Goal: Task Accomplishment & Management: Complete application form

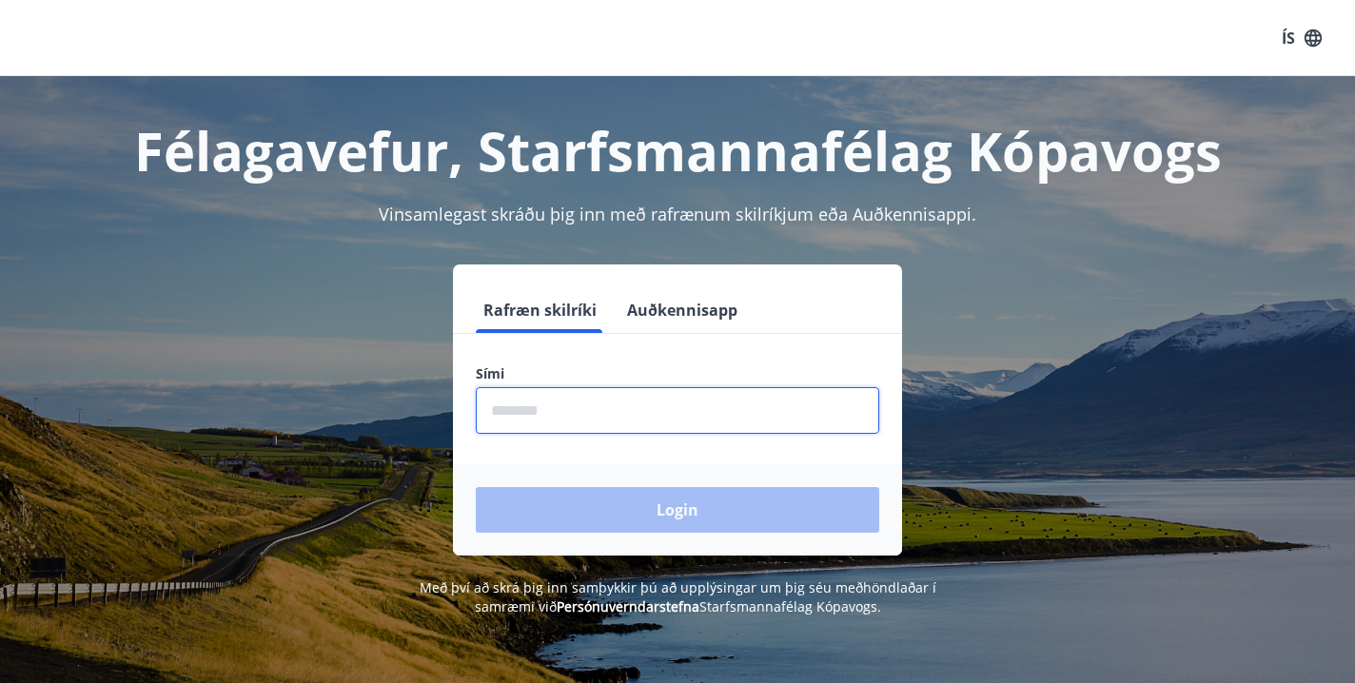
click at [583, 407] on input "phone" at bounding box center [677, 410] width 403 height 47
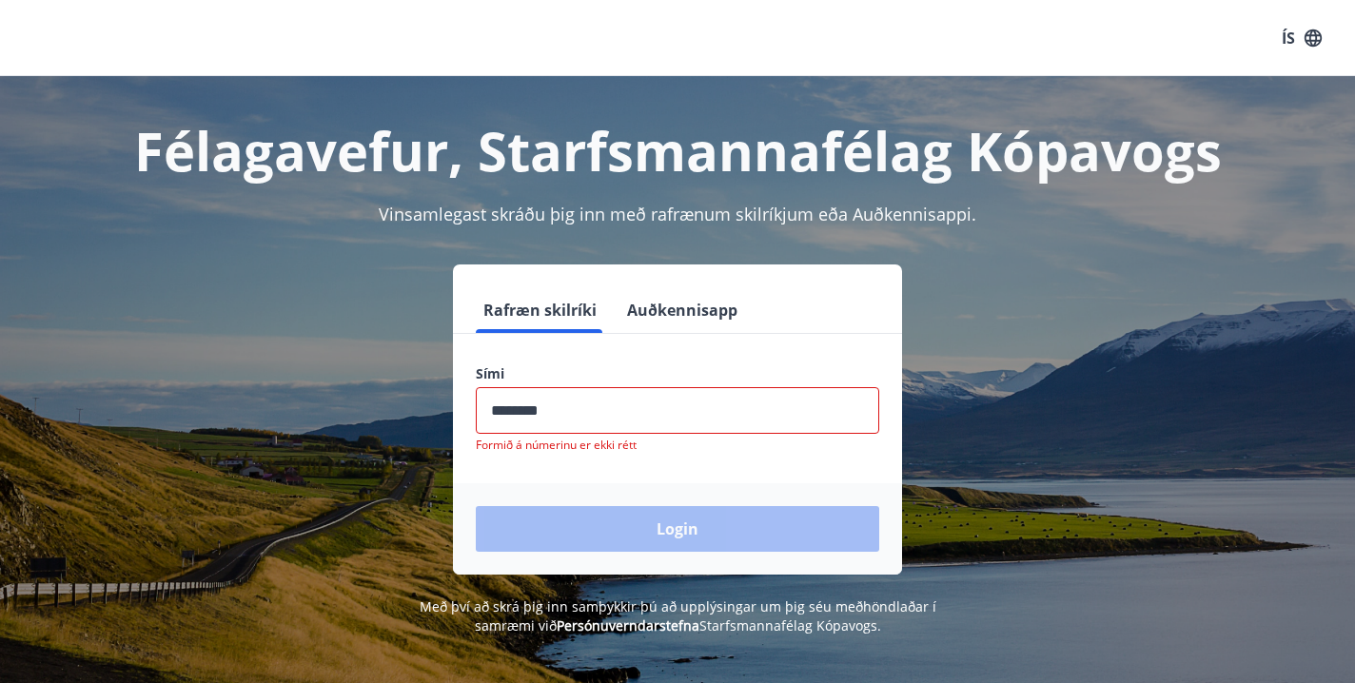
click at [609, 507] on div "Login" at bounding box center [677, 528] width 449 height 91
click at [610, 416] on input "phone" at bounding box center [677, 410] width 403 height 47
click at [587, 412] on input "phone" at bounding box center [677, 410] width 403 height 47
type input "*"
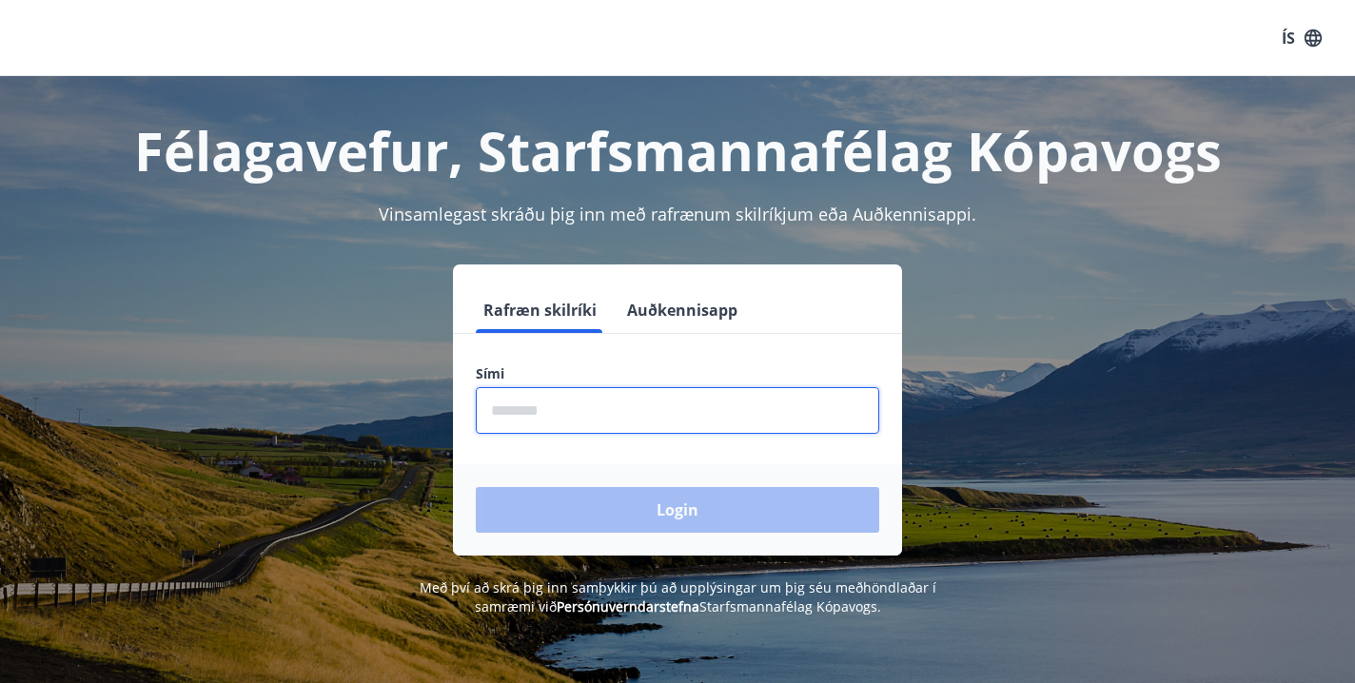
click at [587, 411] on input "phone" at bounding box center [677, 410] width 403 height 47
type input "********"
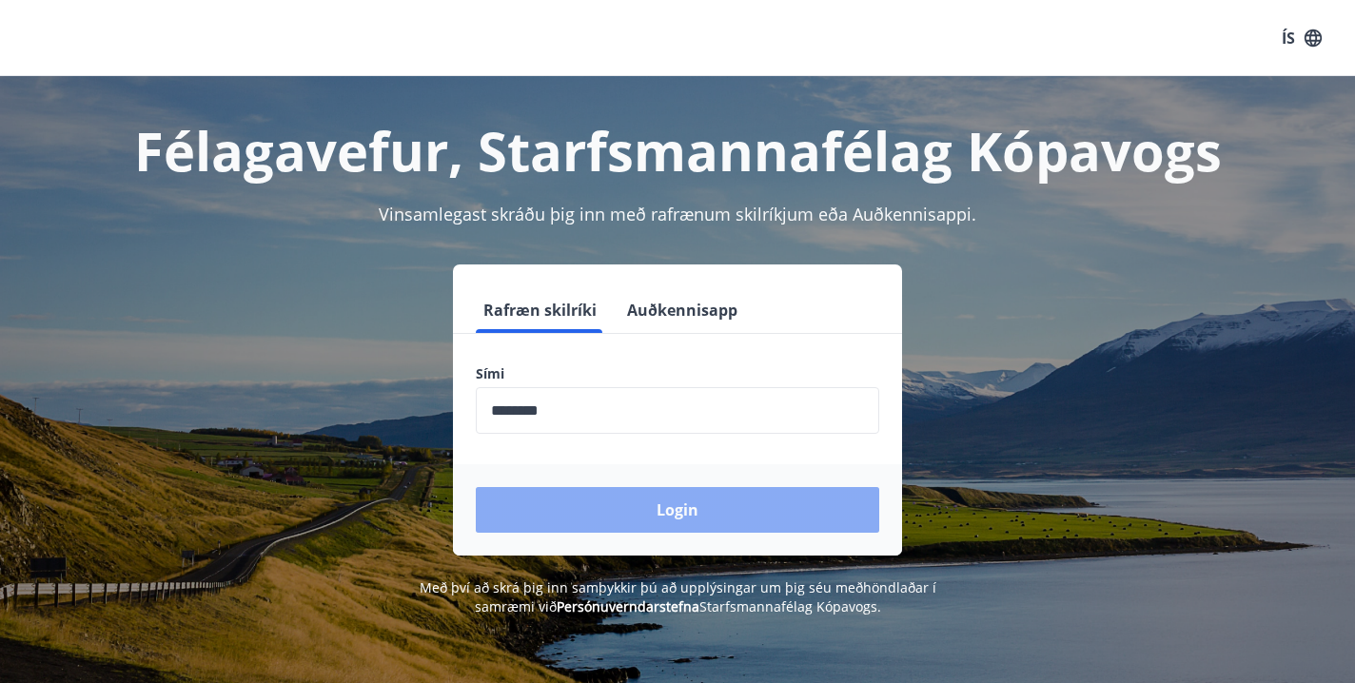
click at [625, 507] on button "Login" at bounding box center [677, 510] width 403 height 46
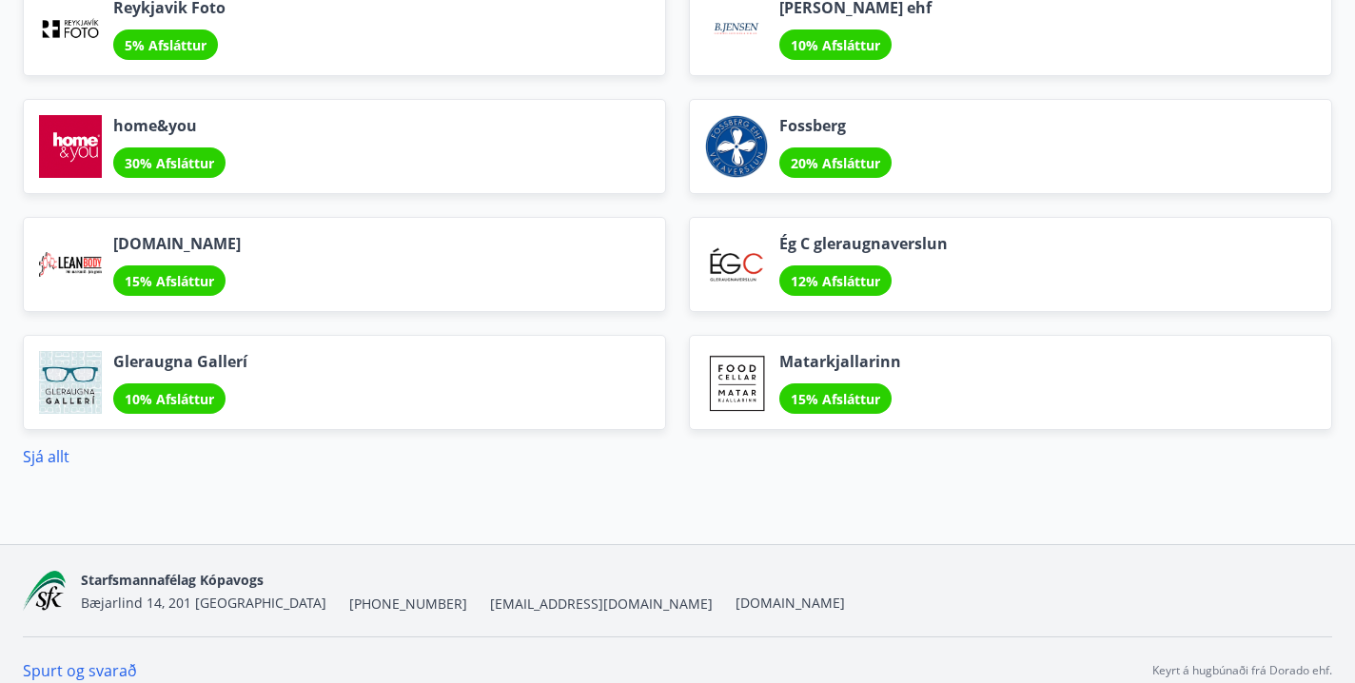
scroll to position [2473, 0]
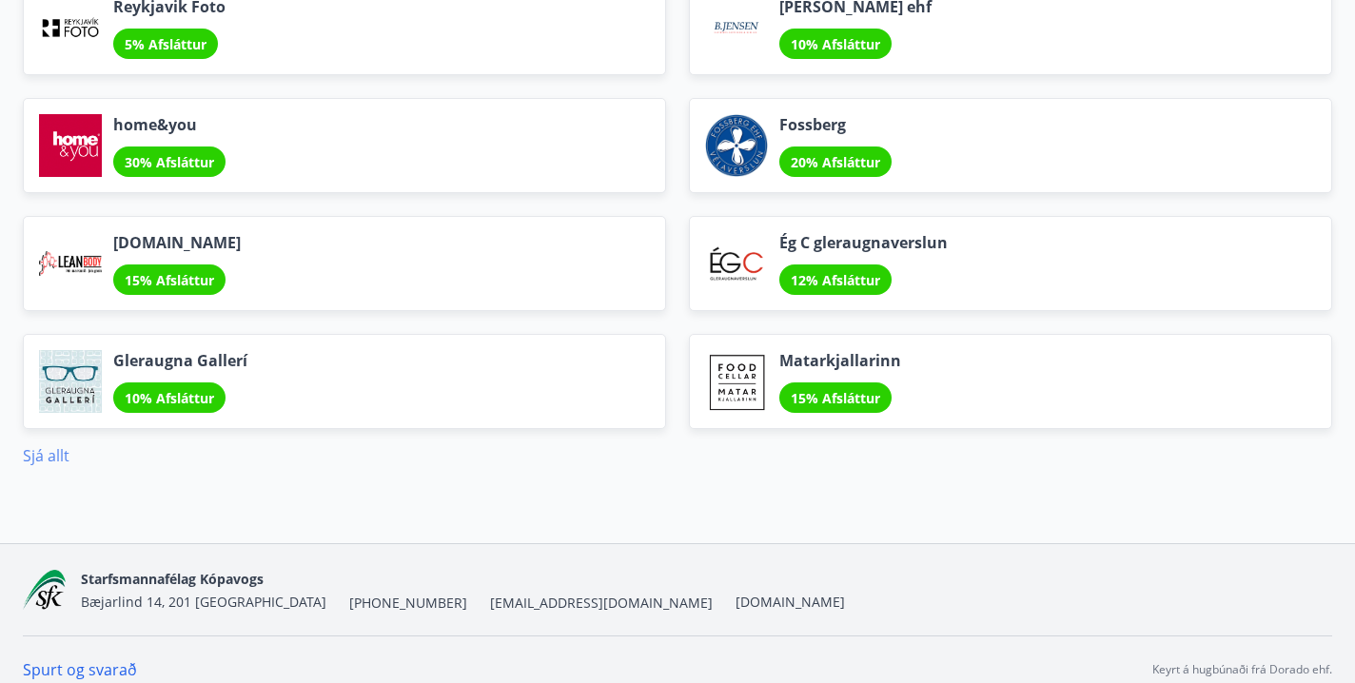
click at [56, 455] on link "Sjá allt" at bounding box center [46, 455] width 47 height 21
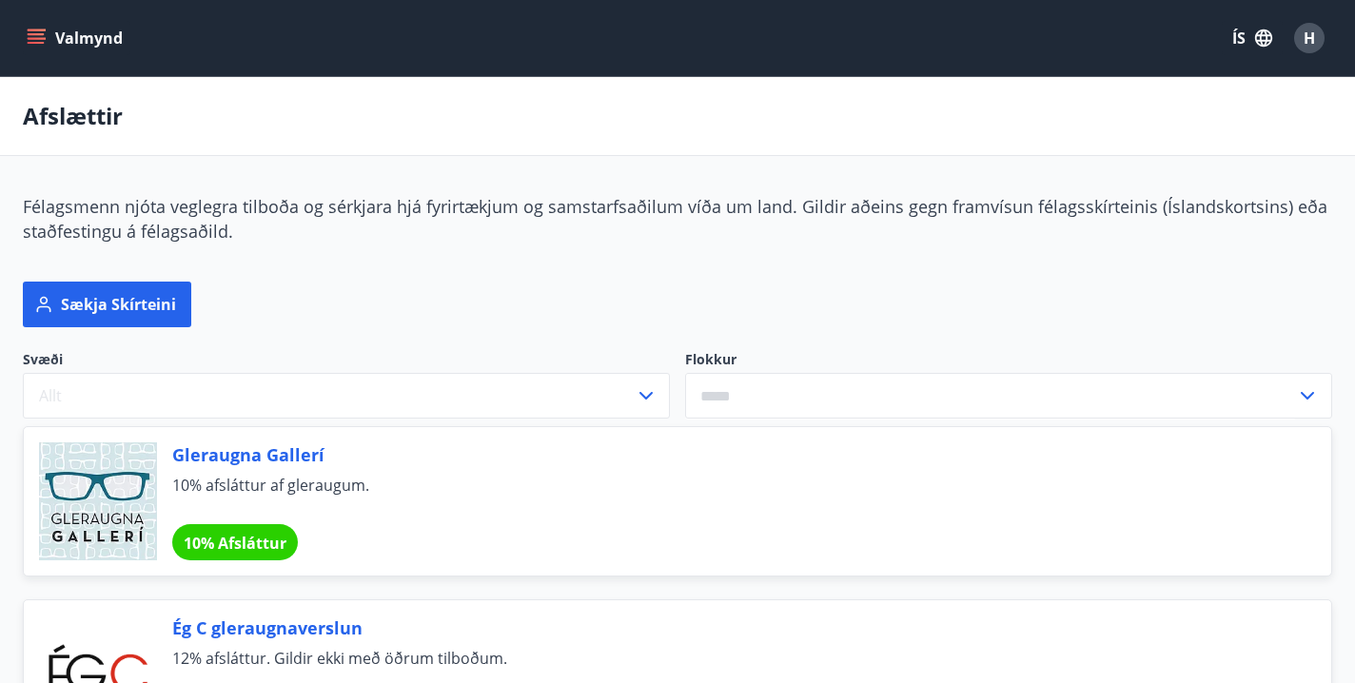
click at [39, 47] on icon "menu" at bounding box center [36, 38] width 19 height 19
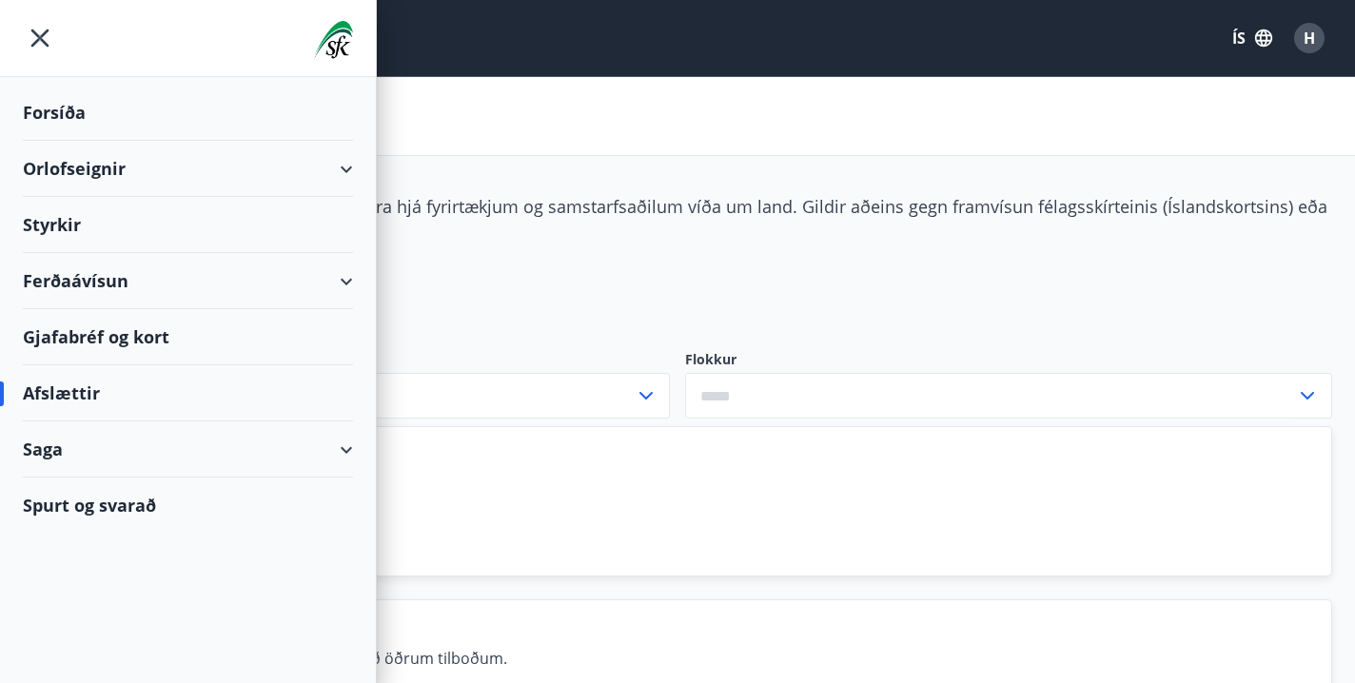
click at [38, 141] on div "Styrkir" at bounding box center [188, 113] width 330 height 56
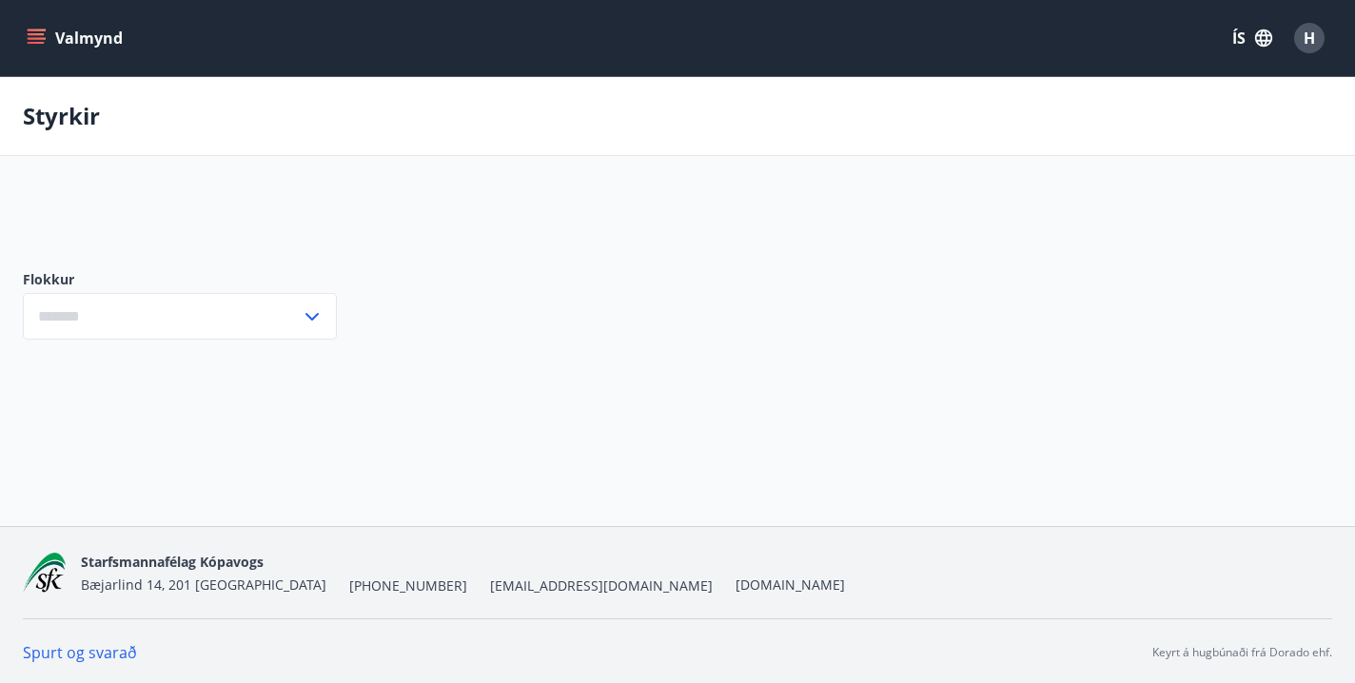
type input "***"
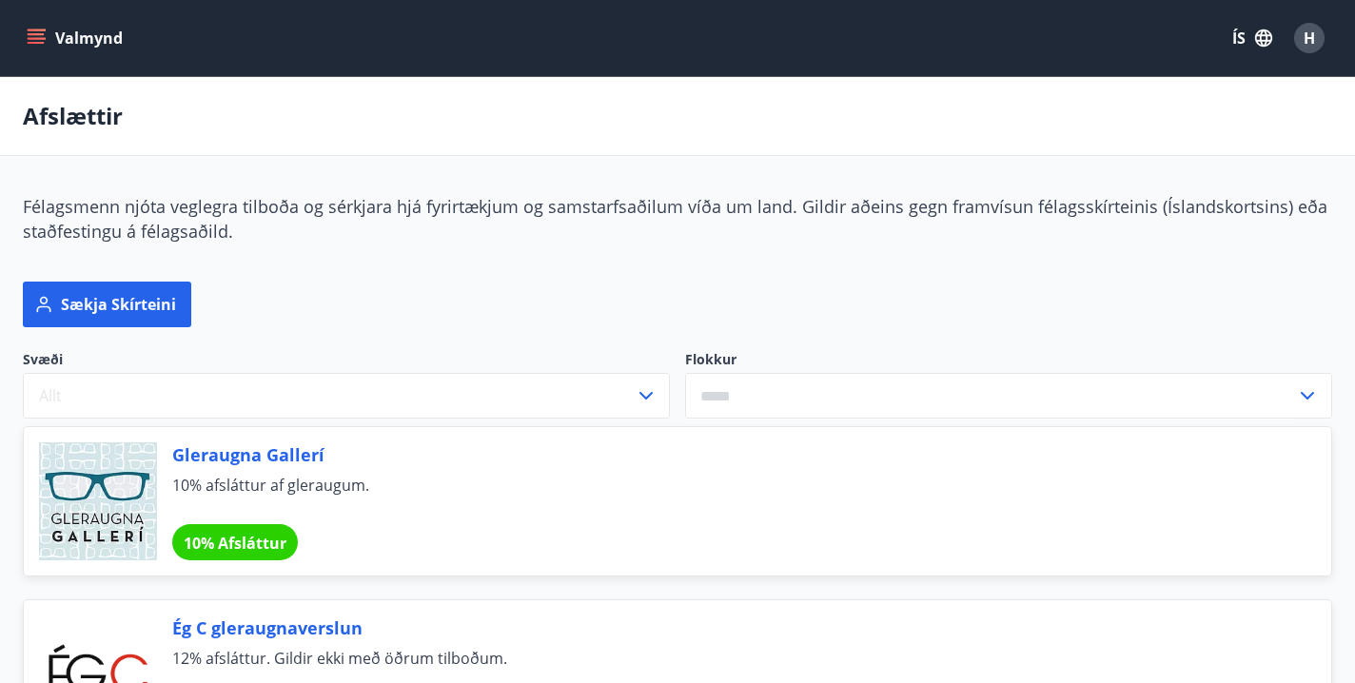
click at [37, 32] on icon "menu" at bounding box center [36, 38] width 19 height 19
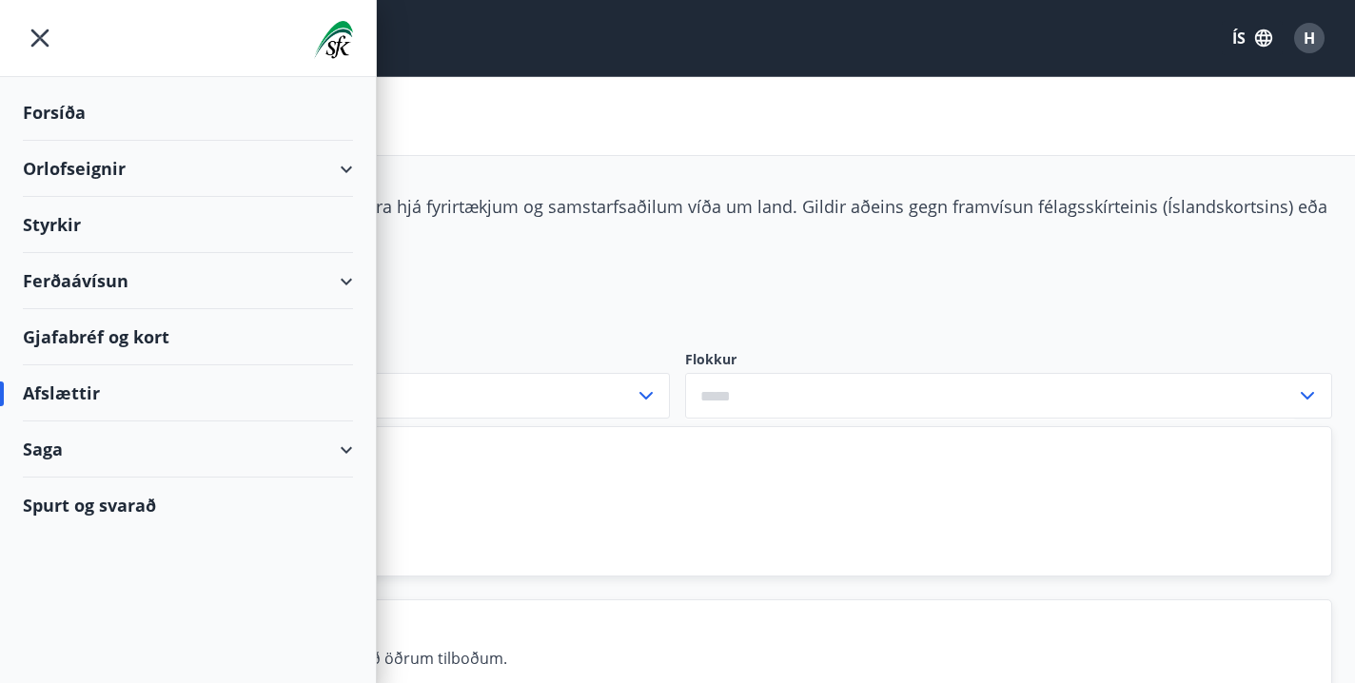
click at [87, 141] on div "Styrkir" at bounding box center [188, 113] width 330 height 56
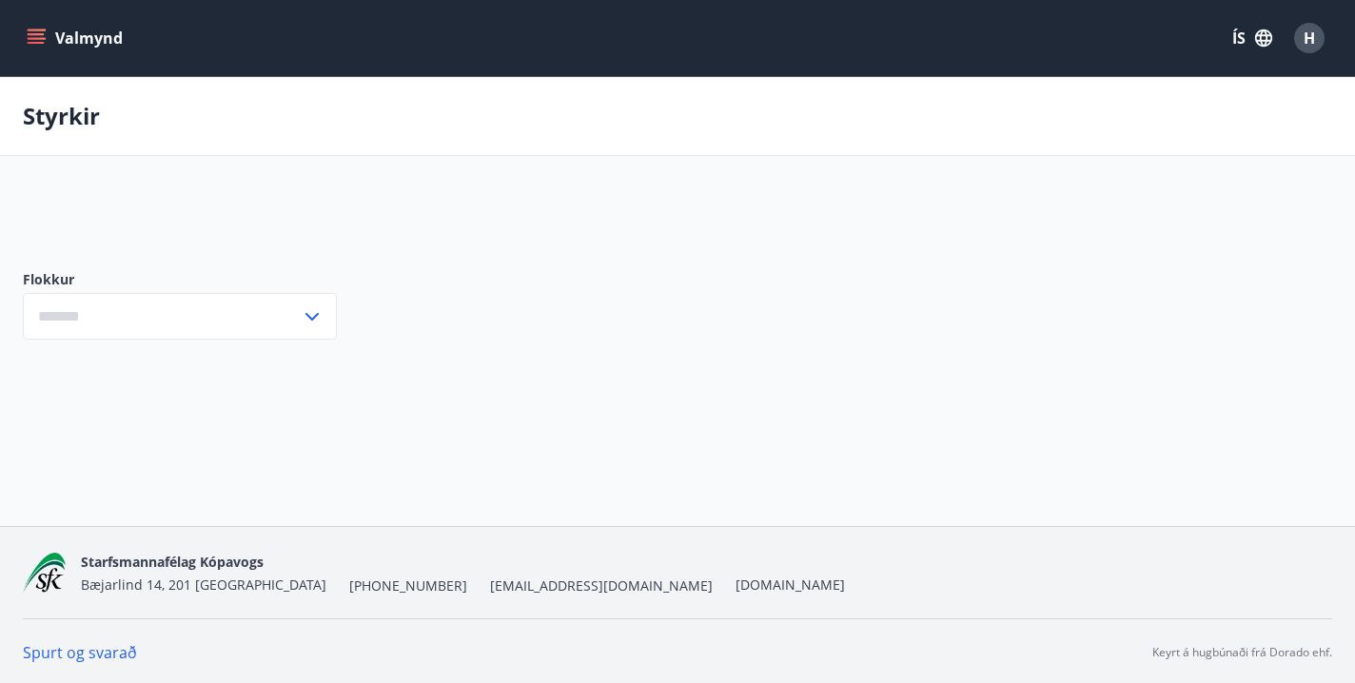
type input "***"
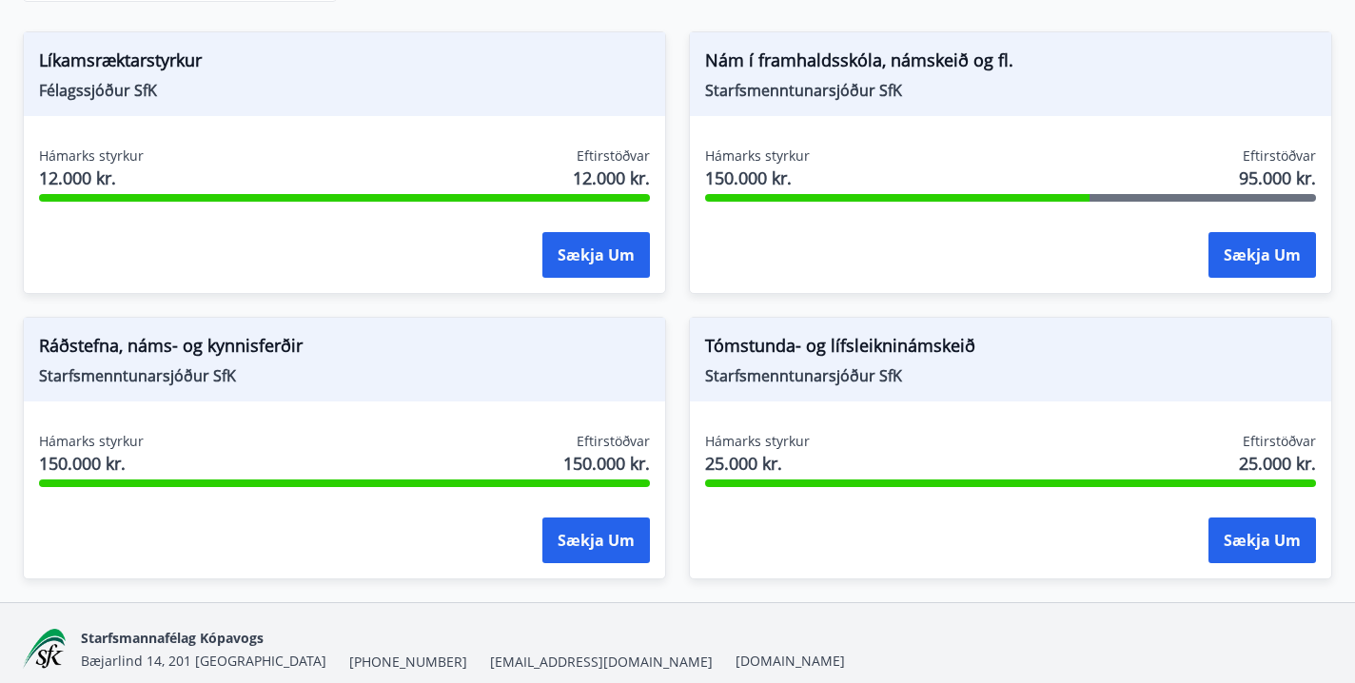
scroll to position [369, 0]
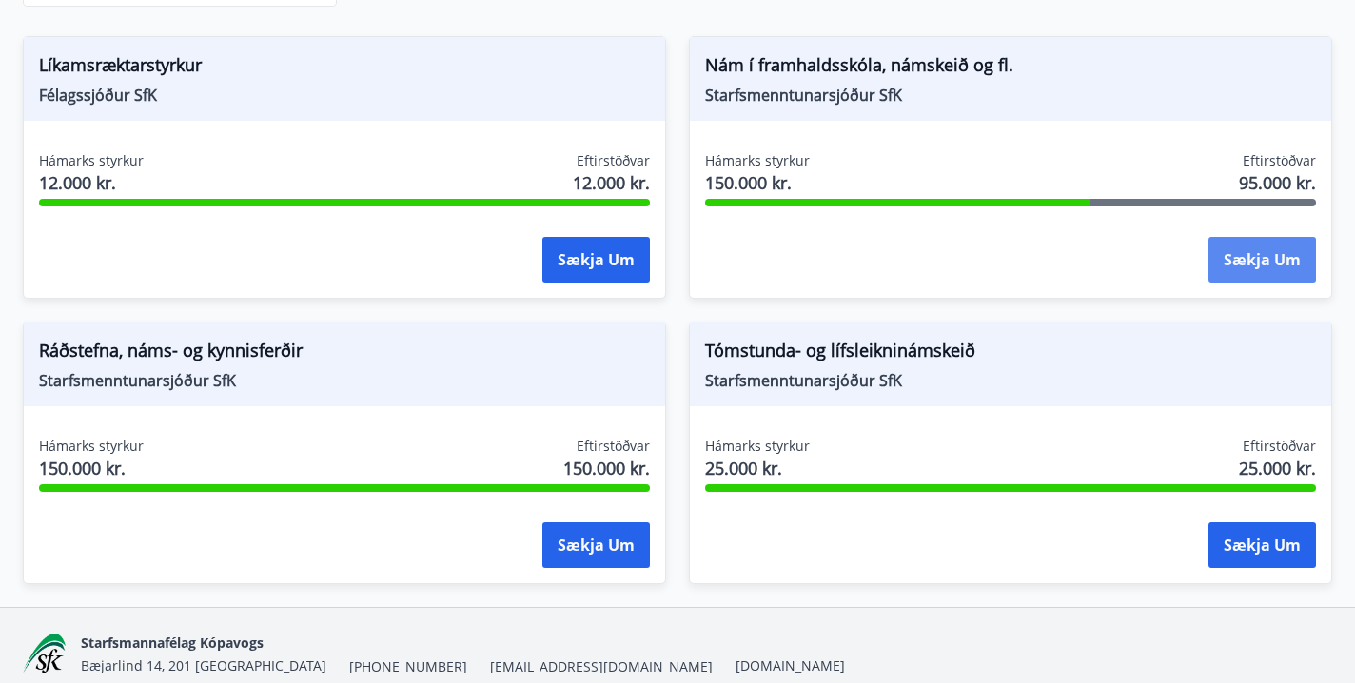
click at [1254, 260] on button "Sækja um" at bounding box center [1261, 260] width 107 height 46
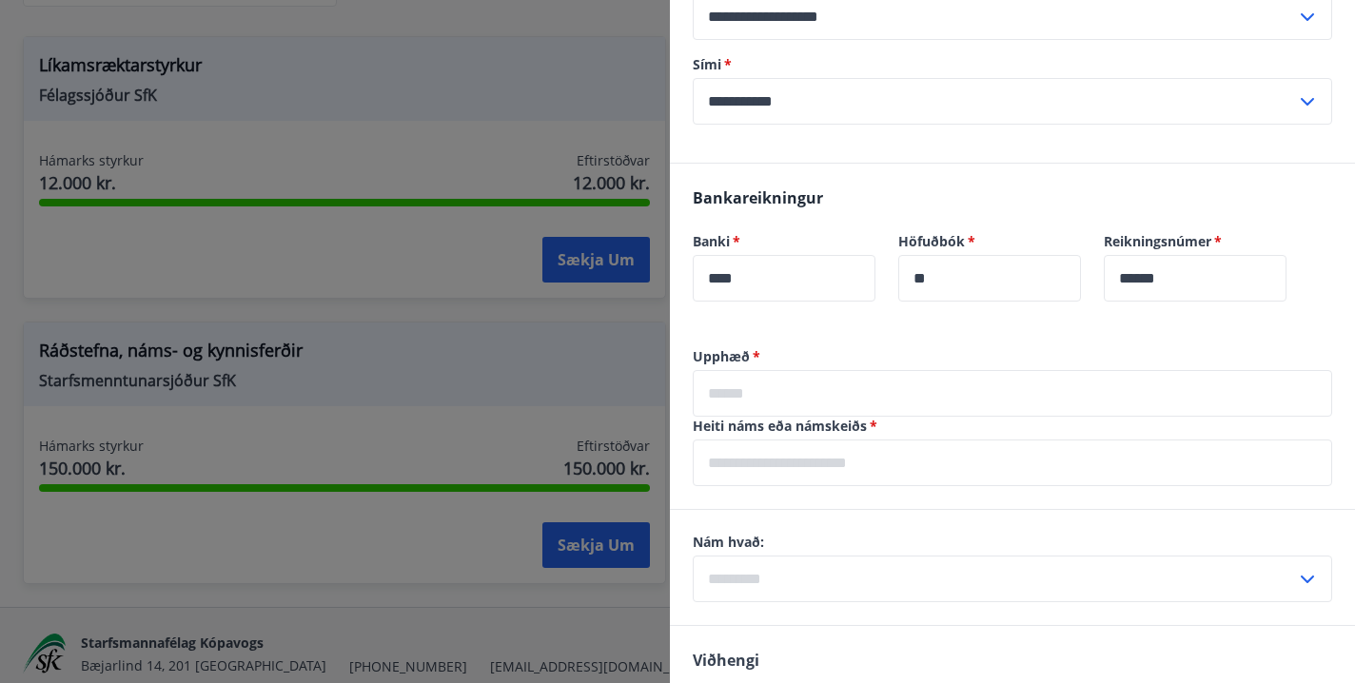
scroll to position [967, 0]
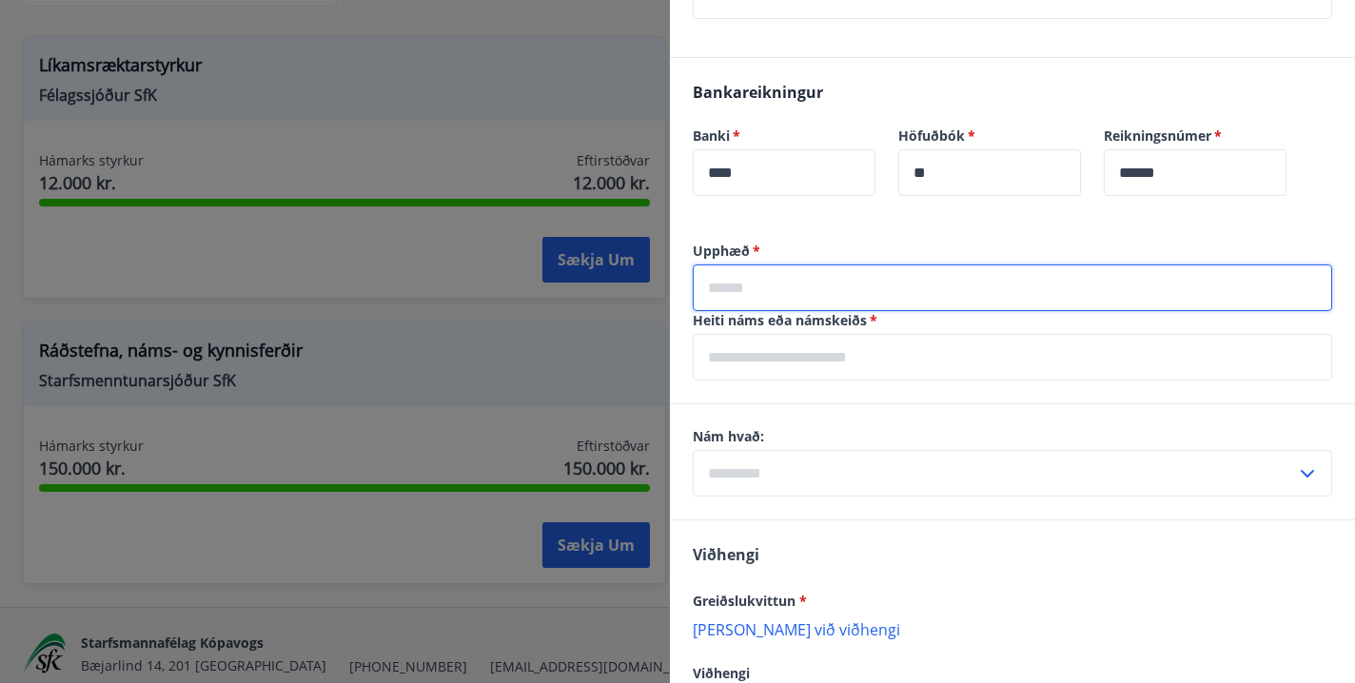
click at [845, 264] on input "text" at bounding box center [1012, 287] width 639 height 47
type input "*****"
click at [806, 339] on input "text" at bounding box center [1012, 357] width 639 height 47
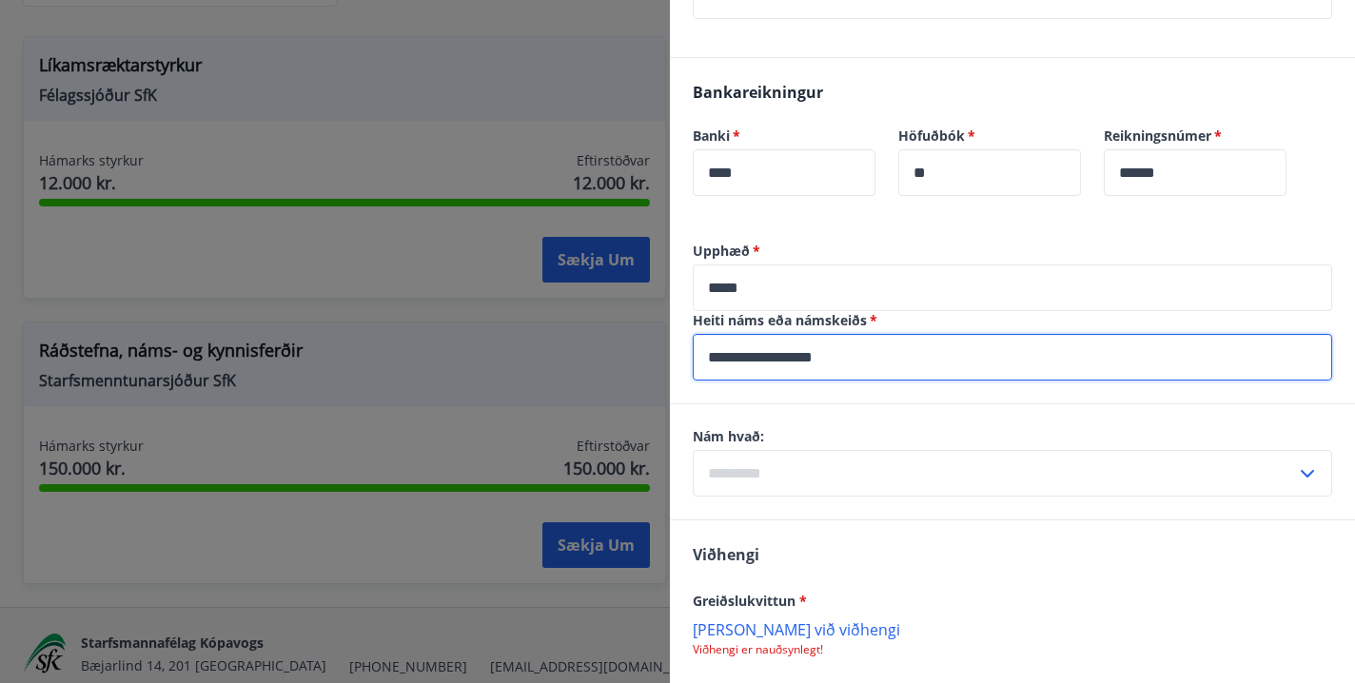
type input "**********"
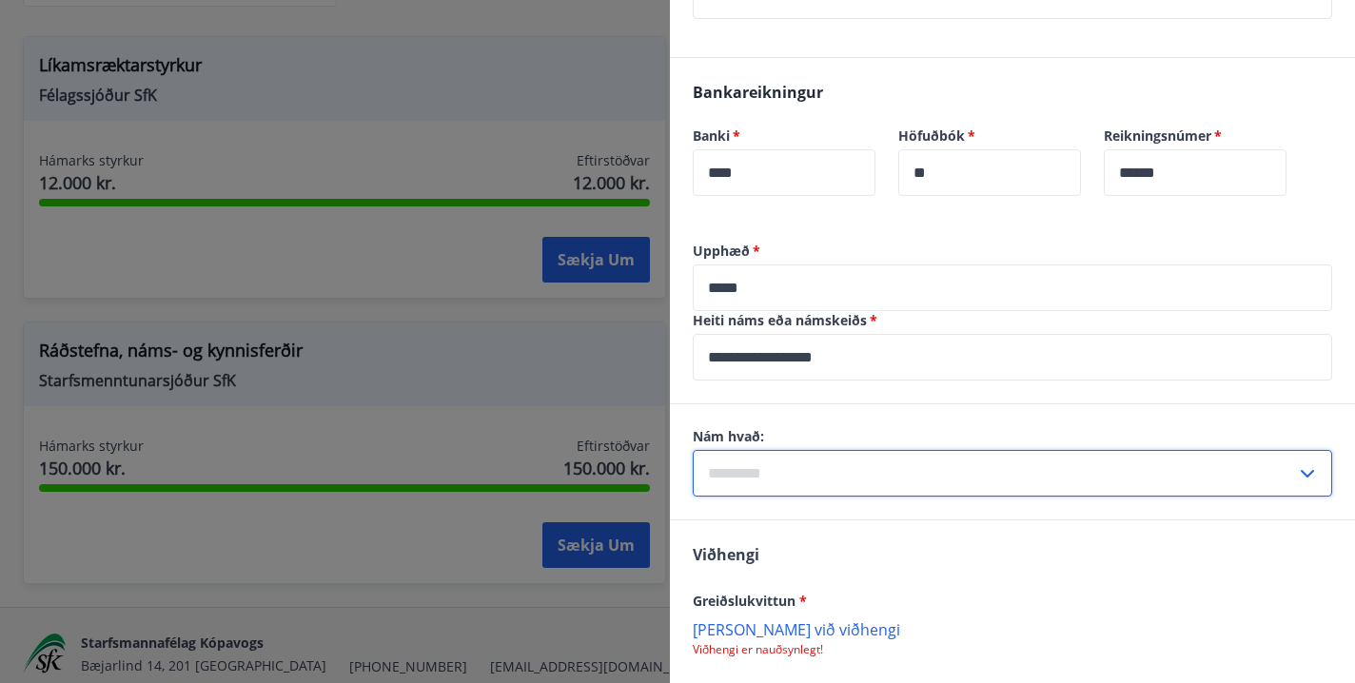
click at [808, 456] on input "text" at bounding box center [994, 473] width 603 height 47
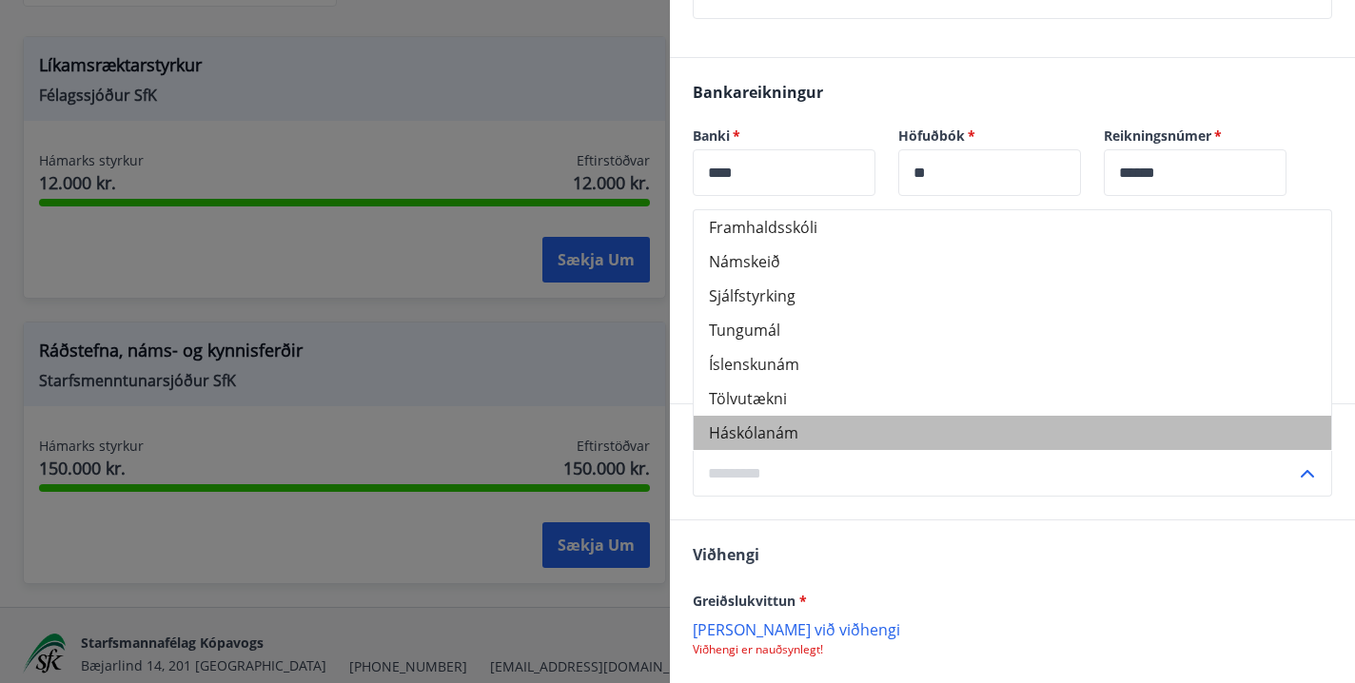
click at [802, 416] on li "Háskólanám" at bounding box center [1012, 433] width 637 height 34
type input "**********"
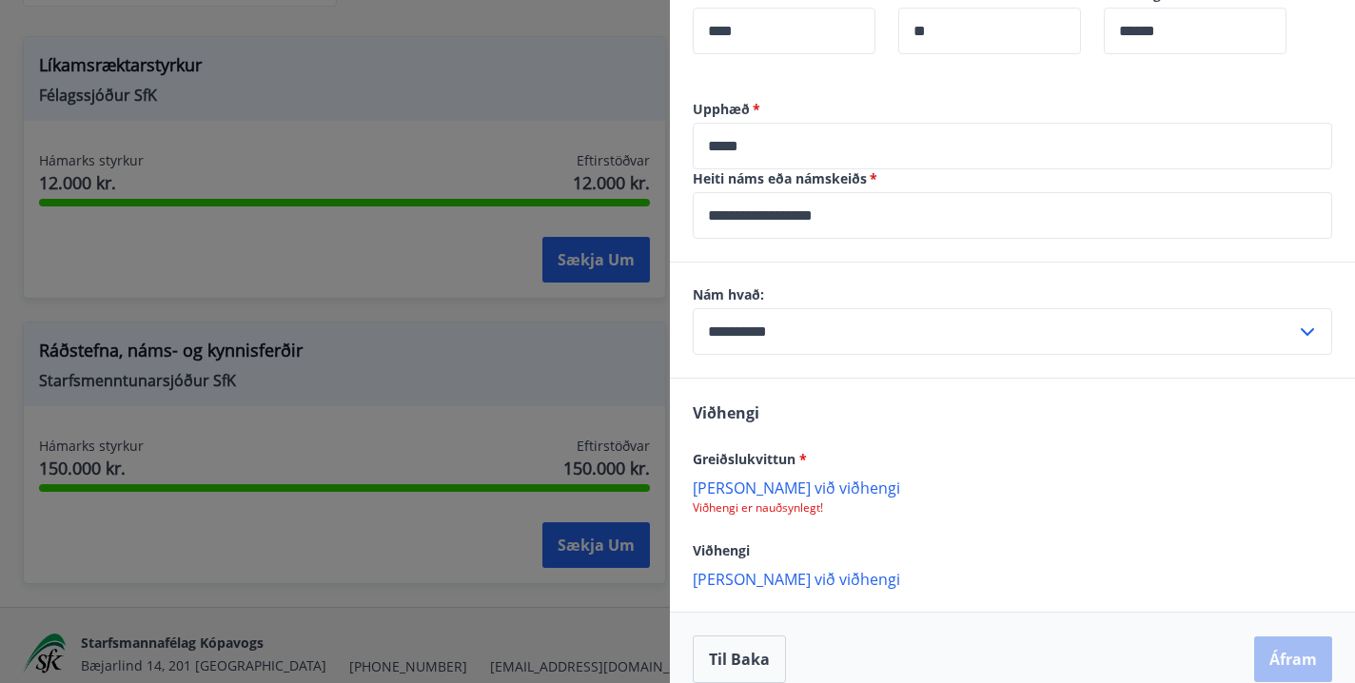
scroll to position [1108, 0]
click at [786, 479] on p "Bæta við viðhengi" at bounding box center [1012, 488] width 639 height 19
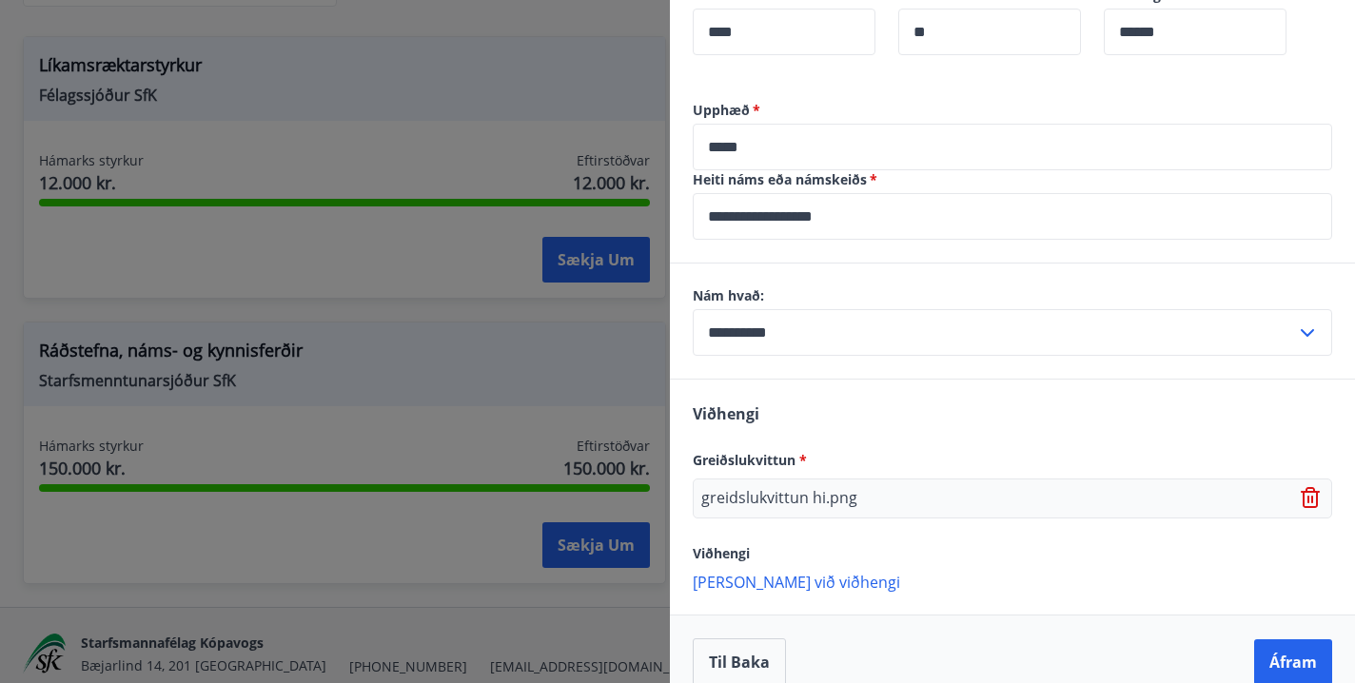
scroll to position [1111, 0]
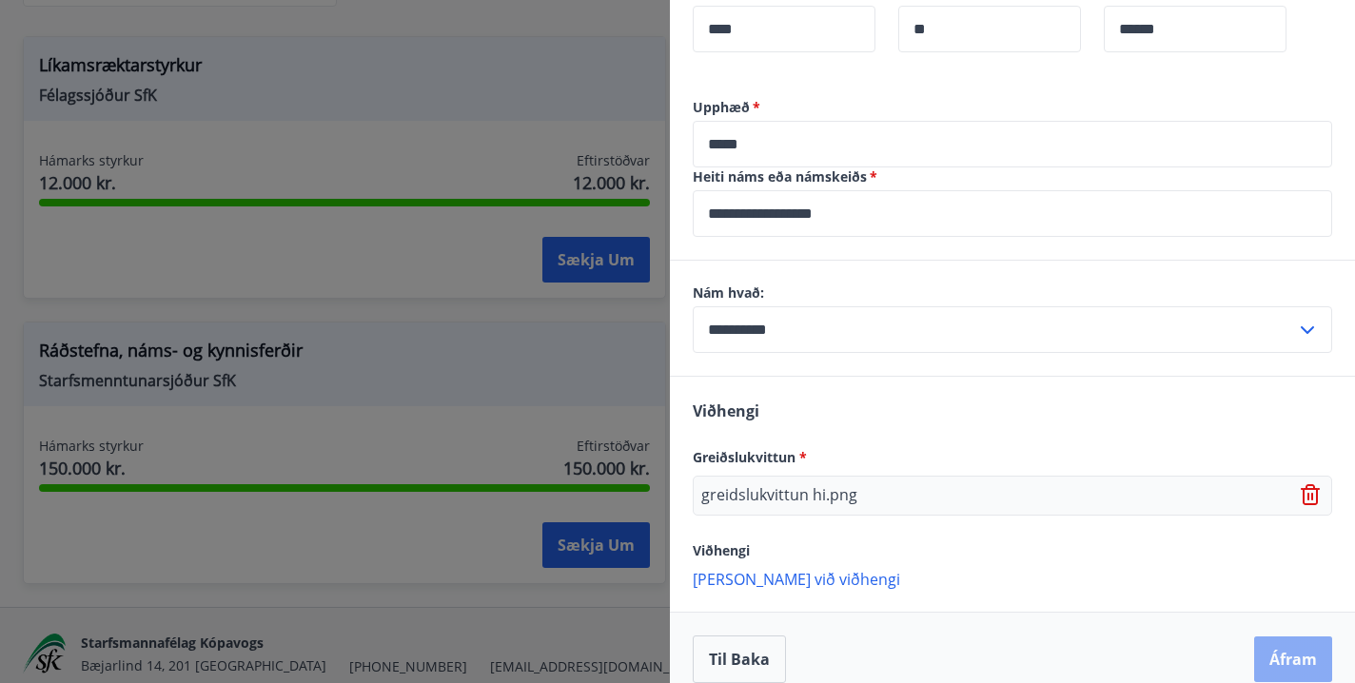
click at [1298, 648] on button "Áfram" at bounding box center [1293, 659] width 78 height 46
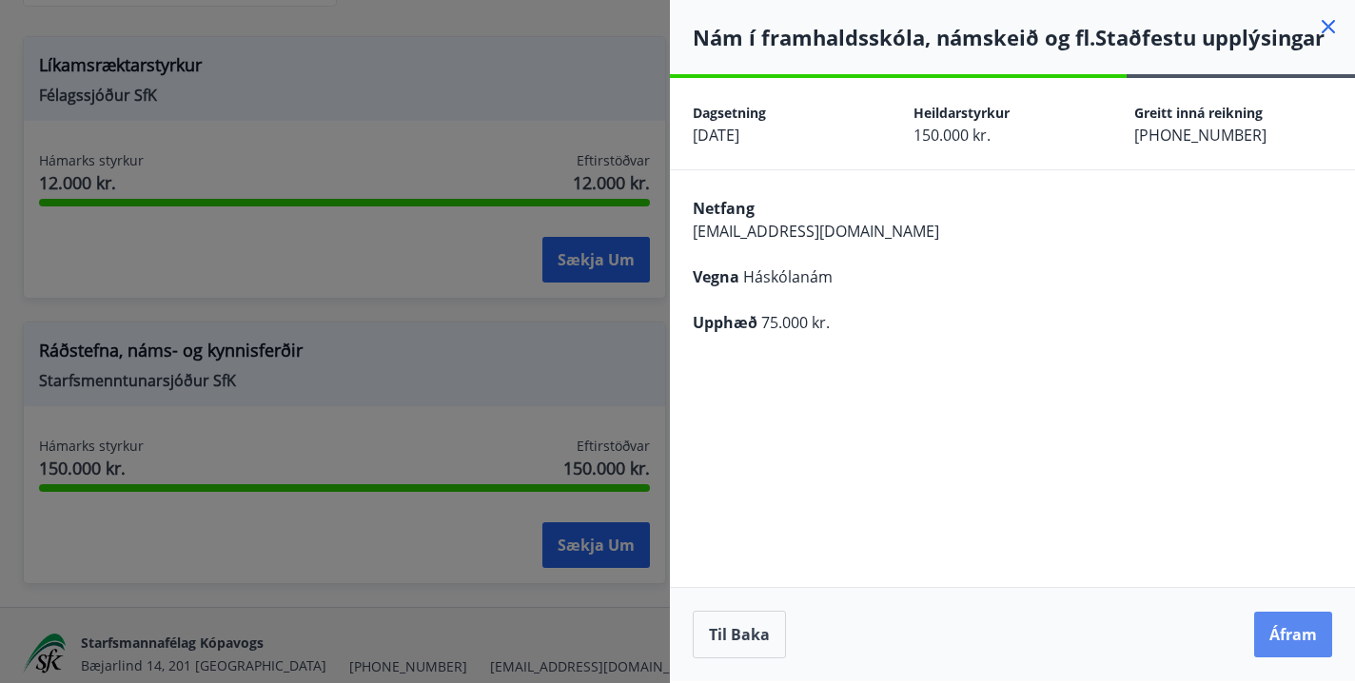
click at [1297, 647] on button "Áfram" at bounding box center [1293, 635] width 78 height 46
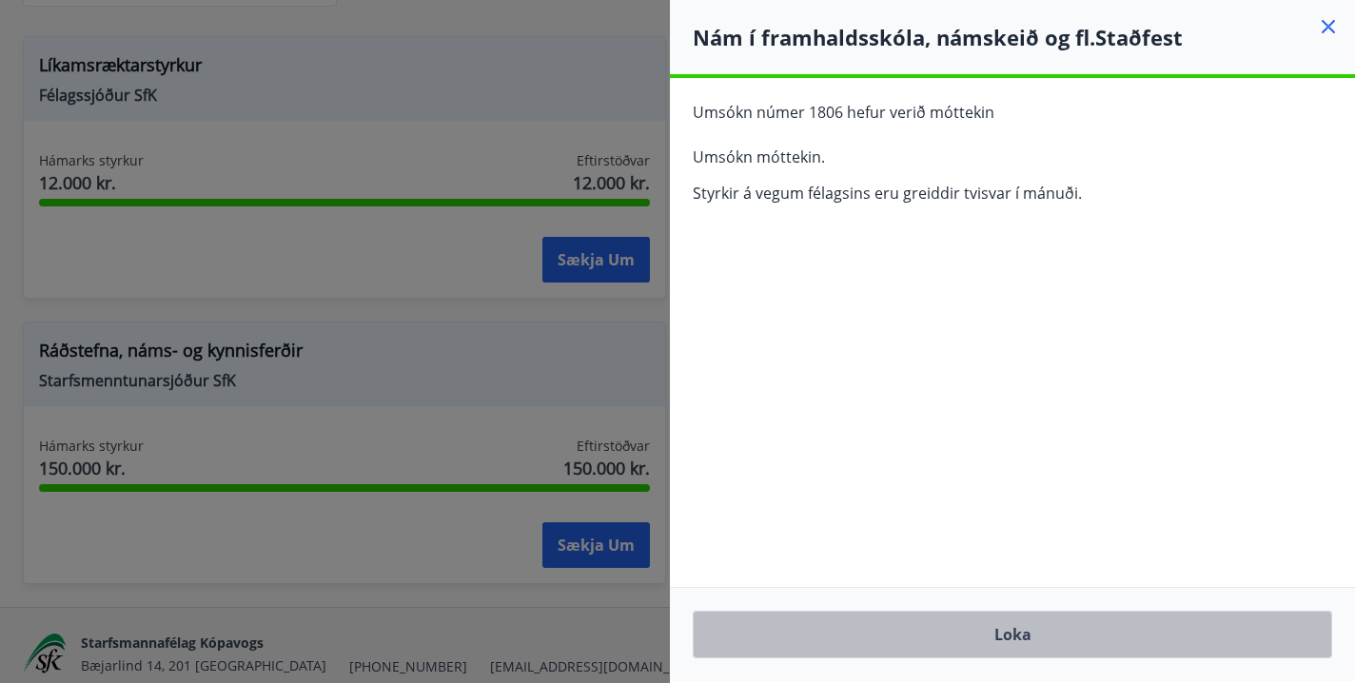
click at [1075, 646] on button "Loka" at bounding box center [1012, 635] width 639 height 48
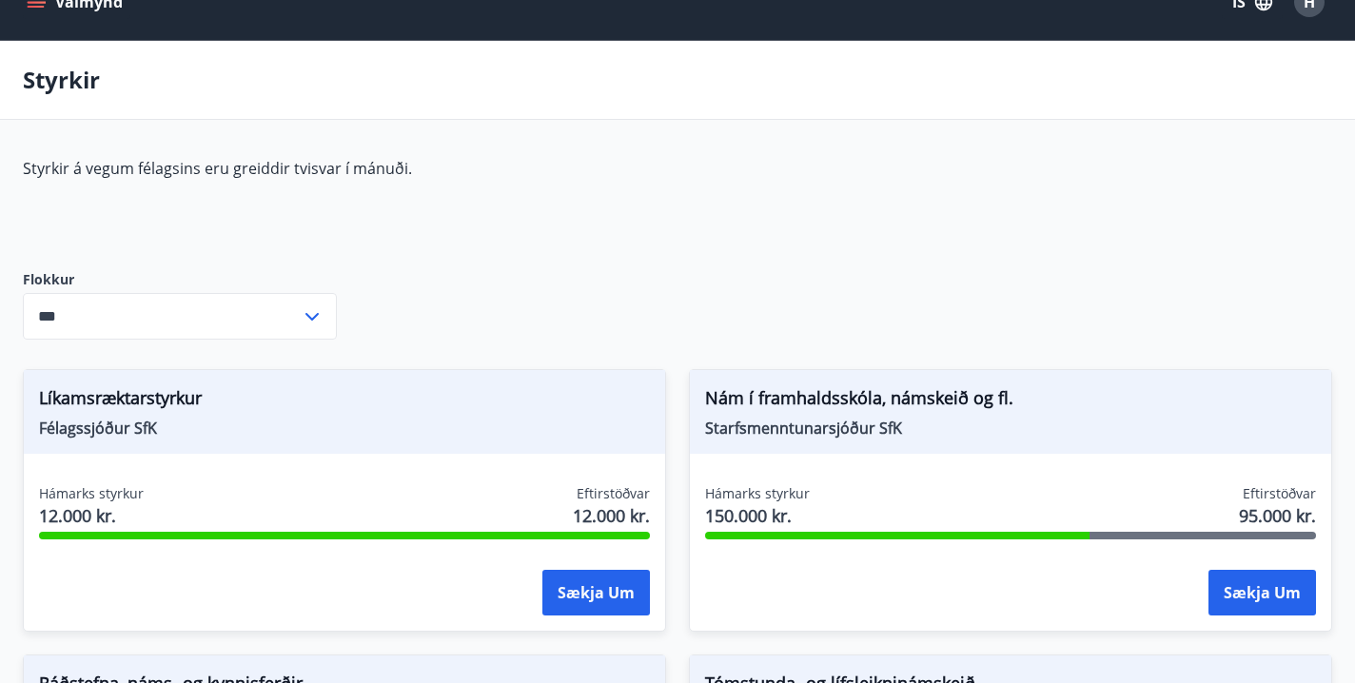
scroll to position [35, 0]
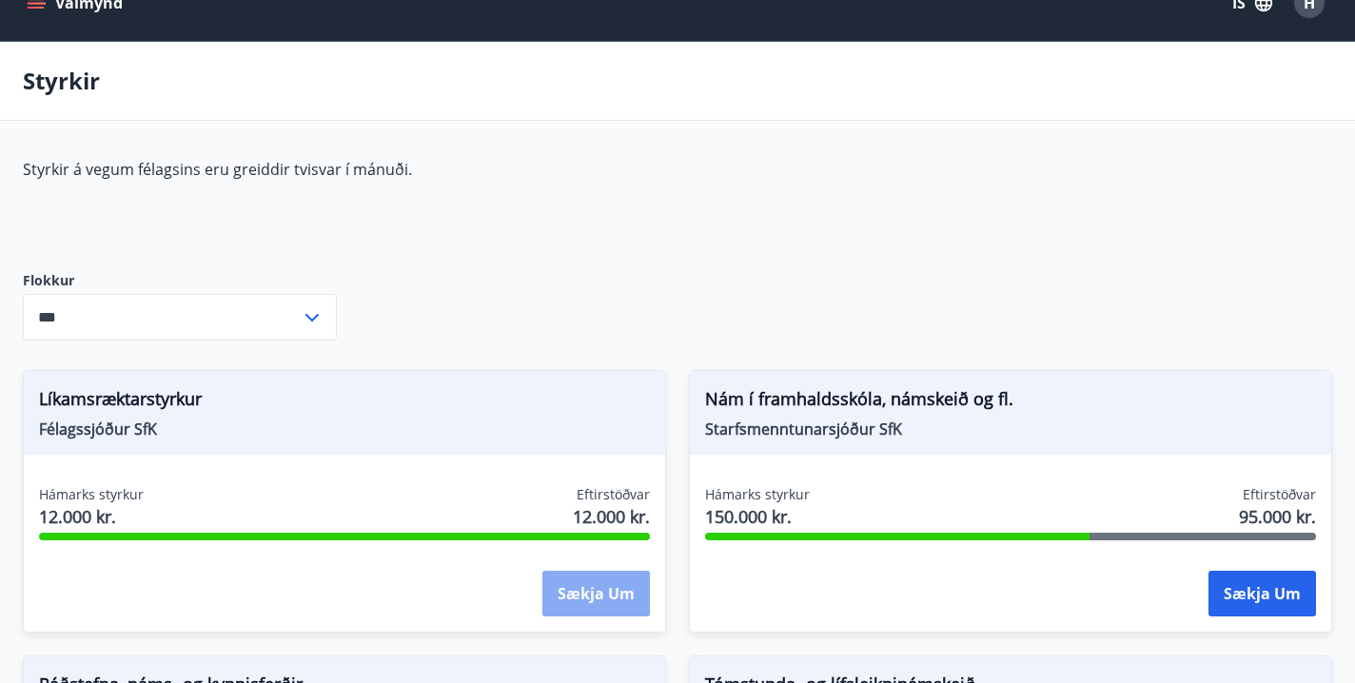
click at [606, 598] on button "Sækja um" at bounding box center [595, 594] width 107 height 46
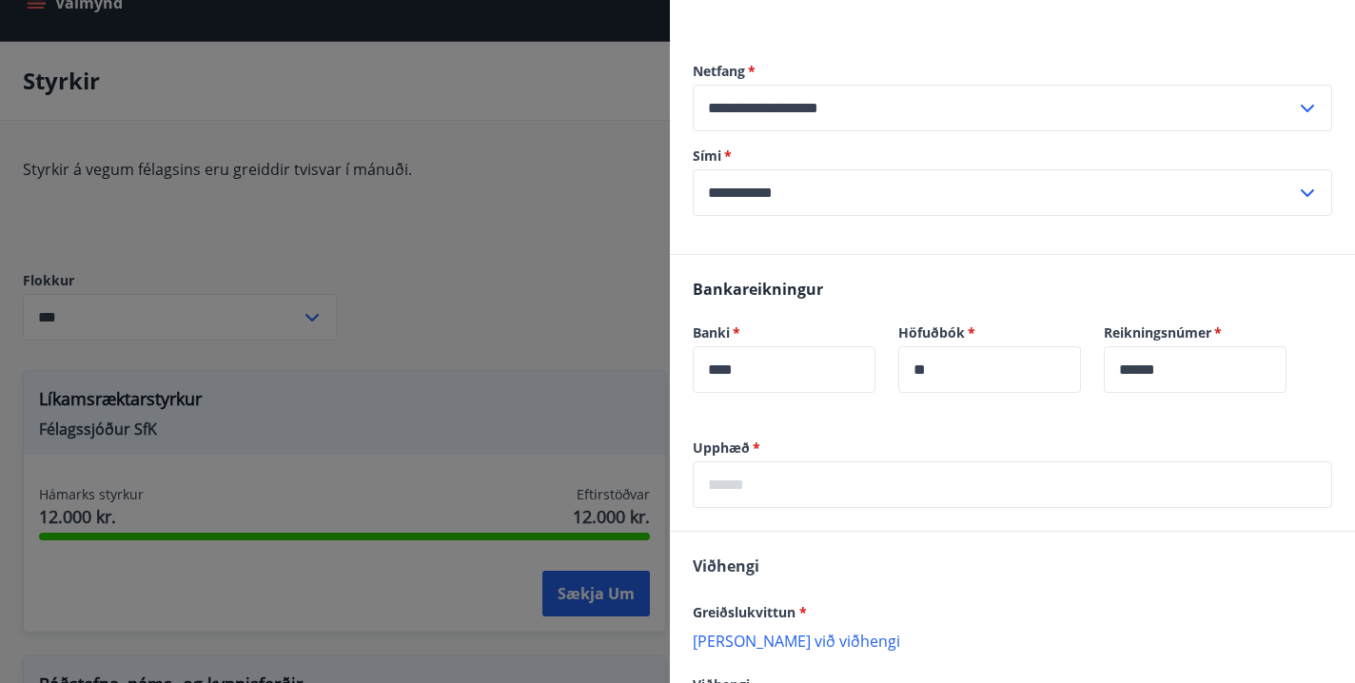
scroll to position [749, 0]
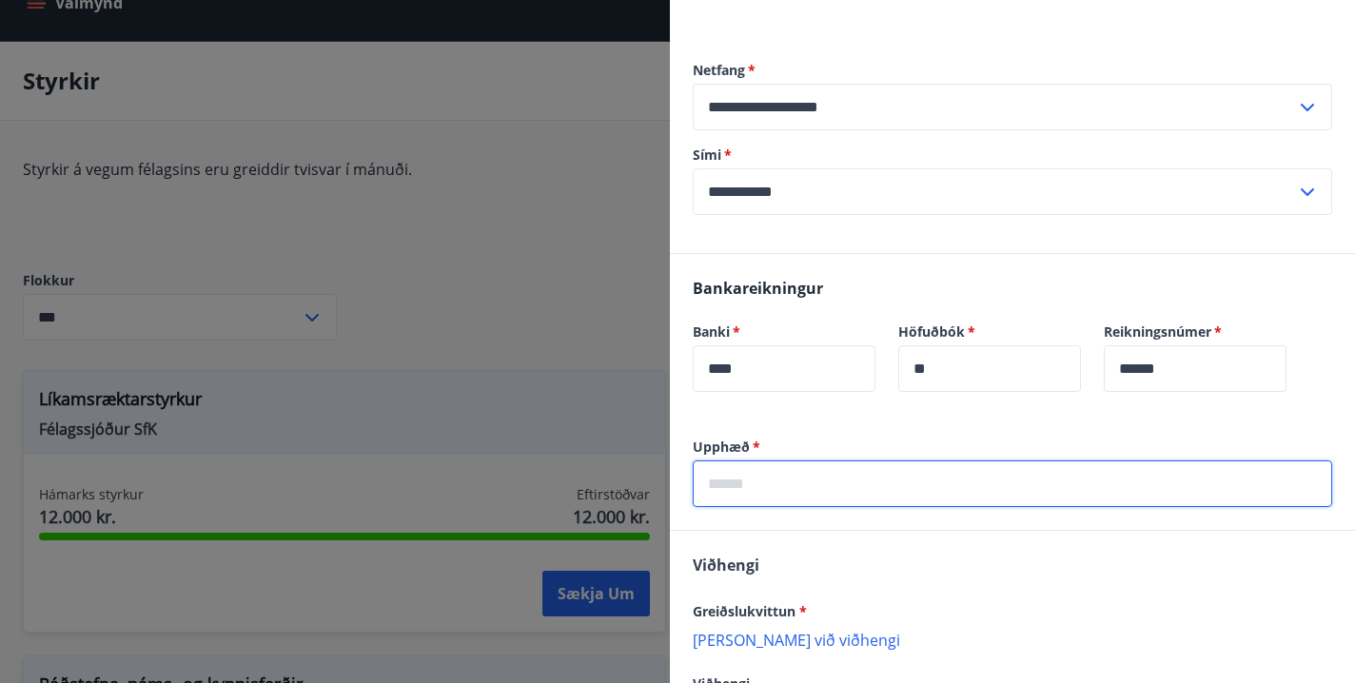
click at [814, 462] on input "text" at bounding box center [1012, 483] width 639 height 47
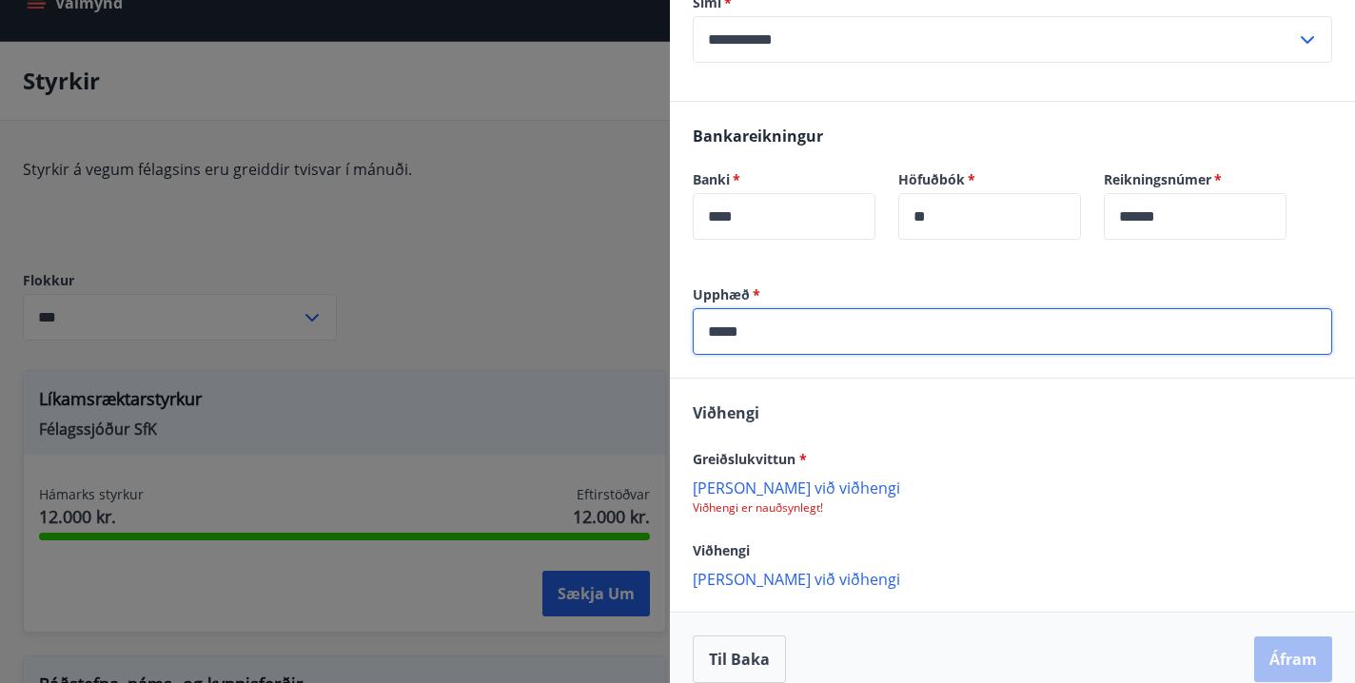
type input "*****"
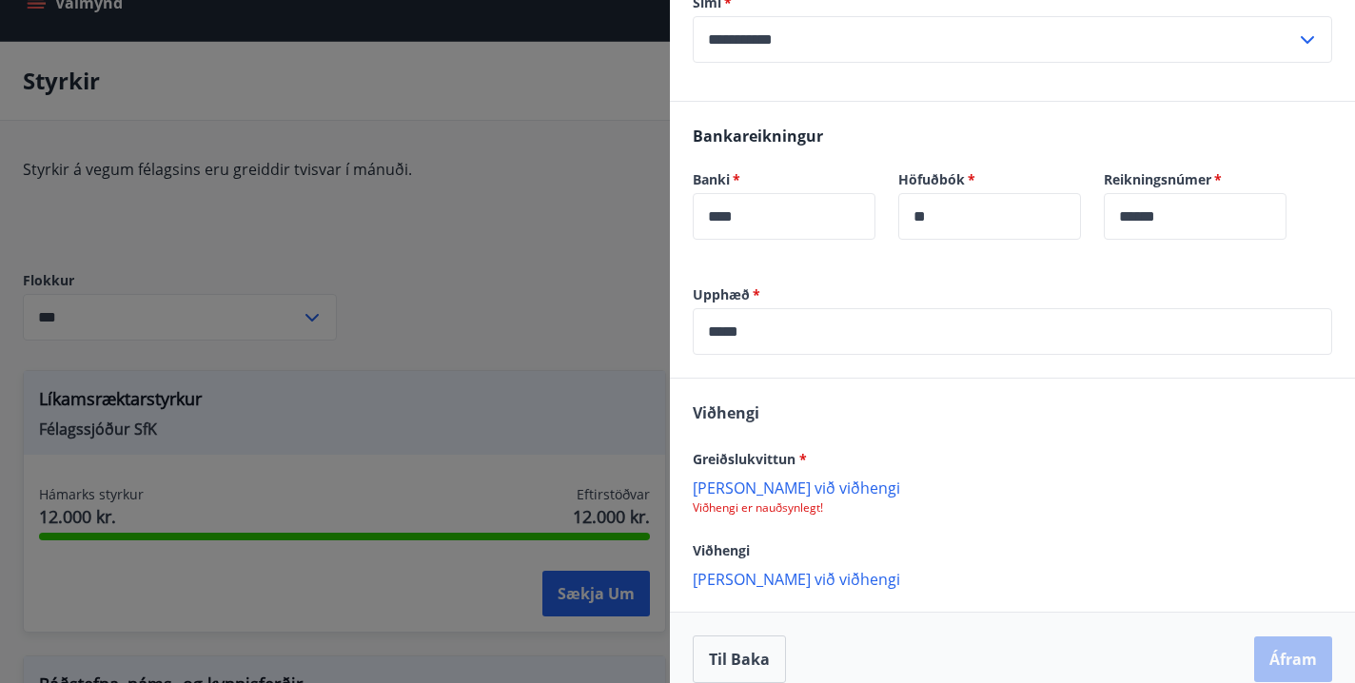
click at [744, 478] on p "Bæta við viðhengi" at bounding box center [1012, 487] width 639 height 19
click at [750, 478] on p "Bæta við viðhengi" at bounding box center [1012, 487] width 639 height 19
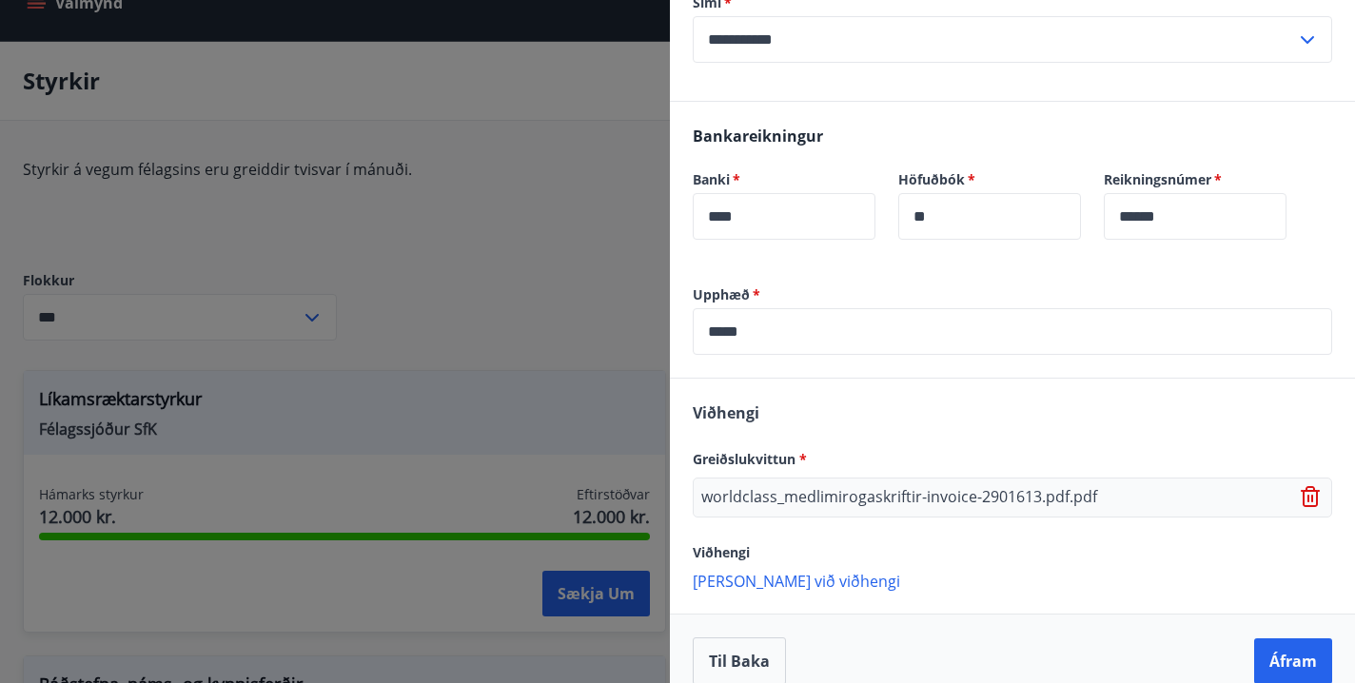
click at [778, 571] on p "Bæta við viðhengi" at bounding box center [1012, 580] width 639 height 19
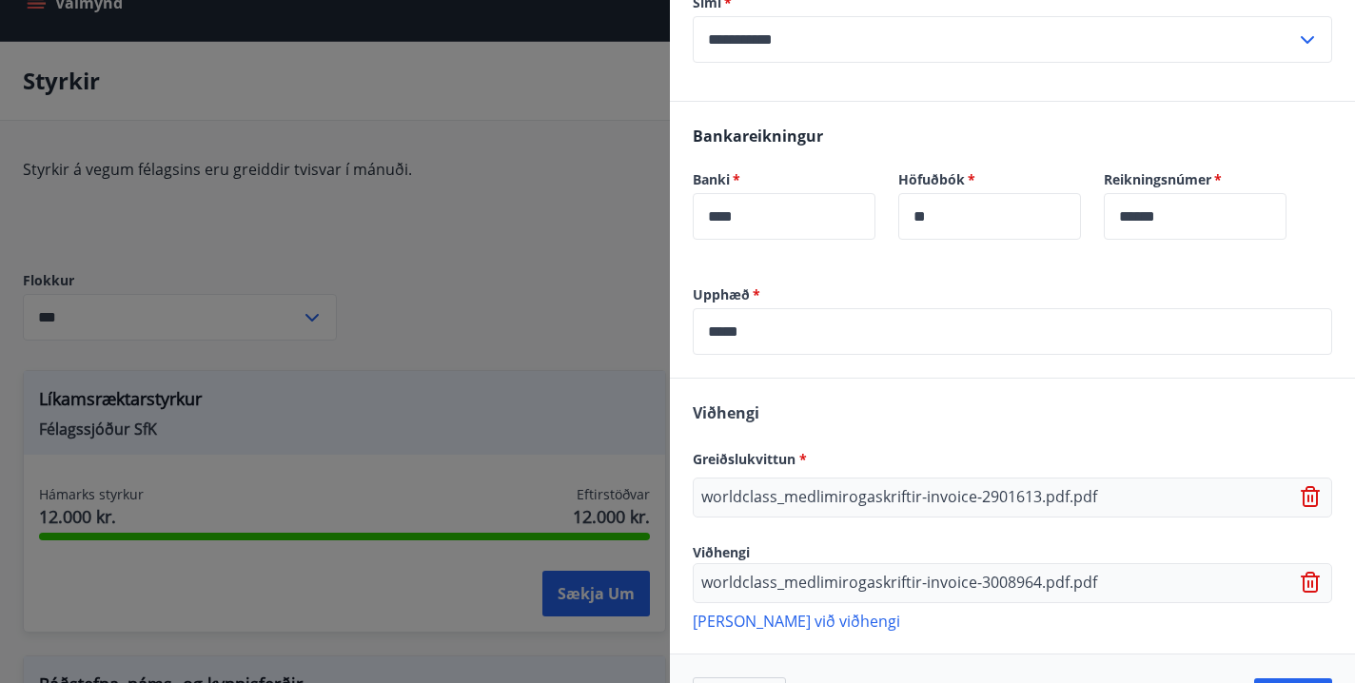
click at [790, 611] on p "Bæta við viðhengi" at bounding box center [1012, 620] width 639 height 19
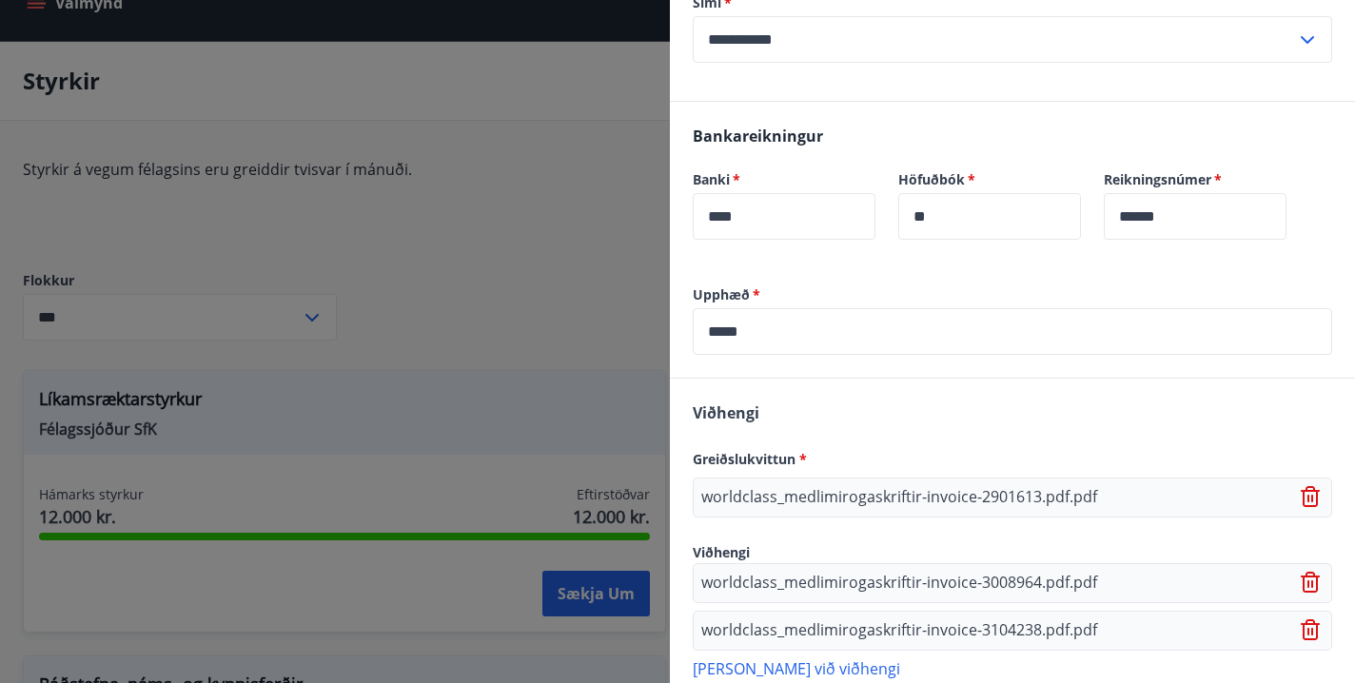
click at [750, 658] on p "Bæta við viðhengi" at bounding box center [1012, 667] width 639 height 19
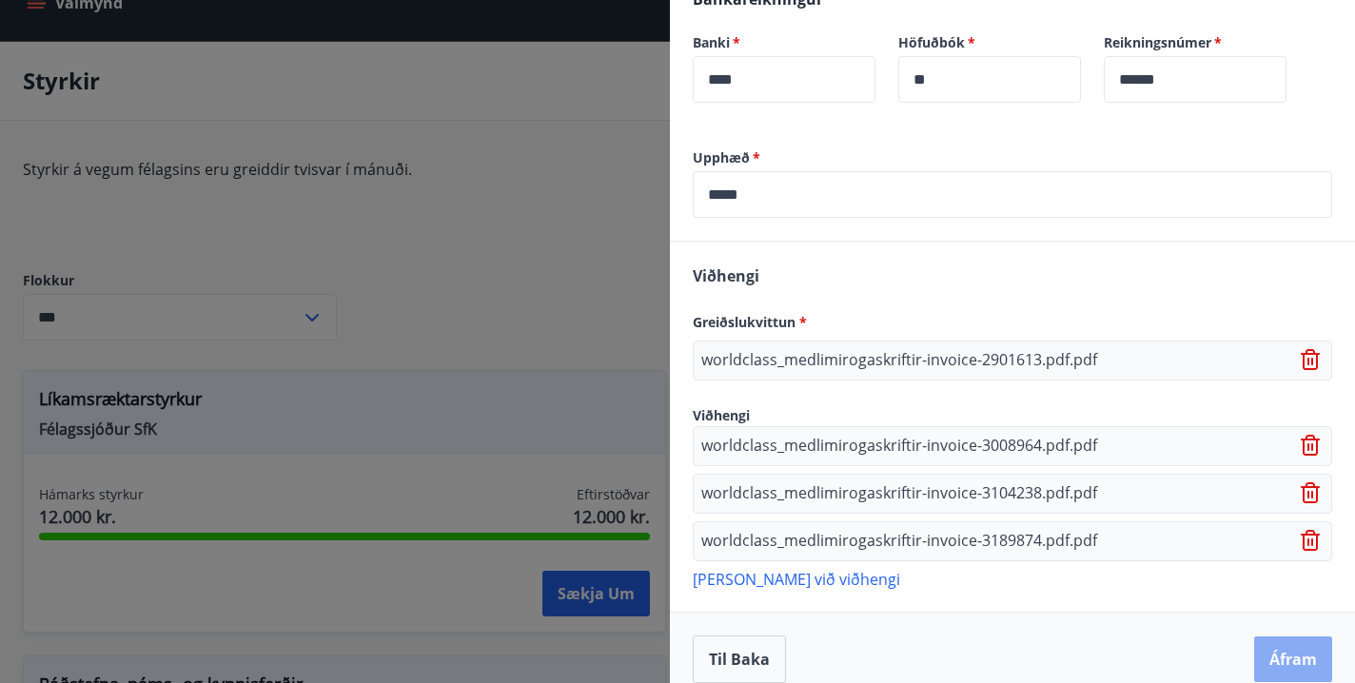
click at [1294, 636] on button "Áfram" at bounding box center [1293, 659] width 78 height 46
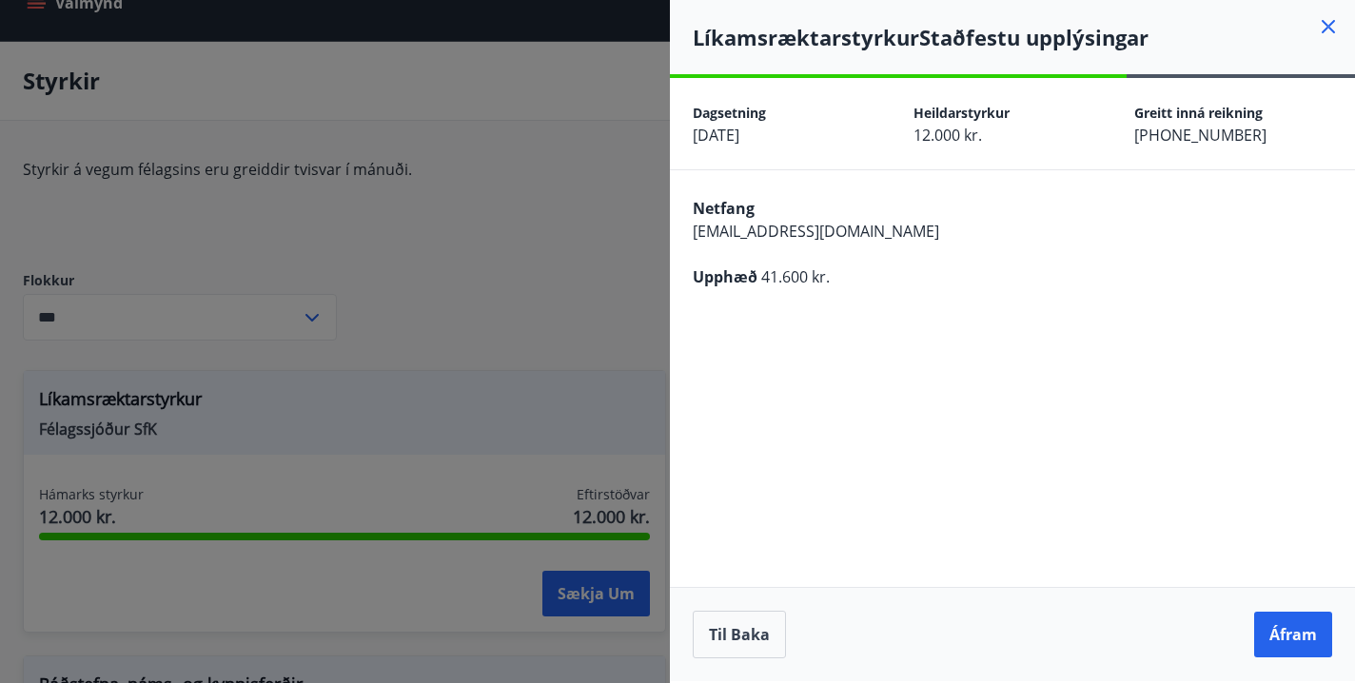
scroll to position [0, 0]
click at [1294, 635] on button "Áfram" at bounding box center [1293, 635] width 78 height 46
